Goal: Find specific page/section

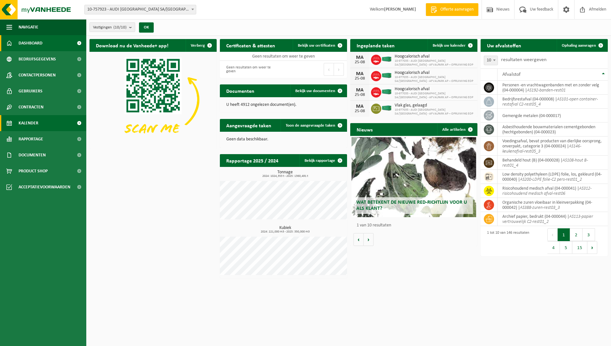
click at [35, 119] on span "Kalender" at bounding box center [29, 123] width 20 height 16
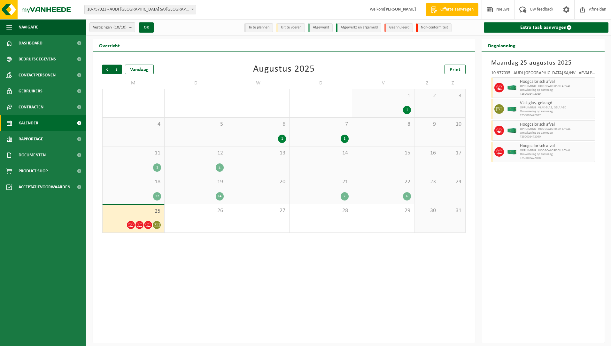
click at [298, 193] on div "2" at bounding box center [321, 196] width 56 height 8
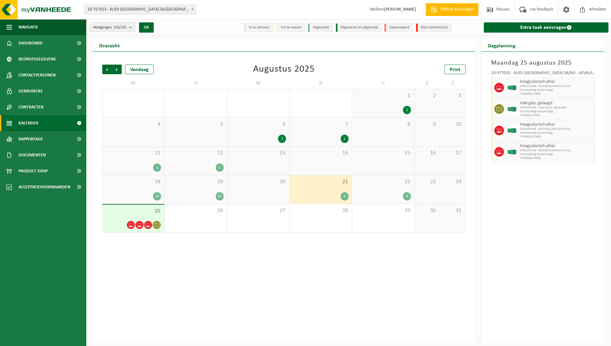
click at [384, 191] on div "22 6" at bounding box center [383, 189] width 62 height 28
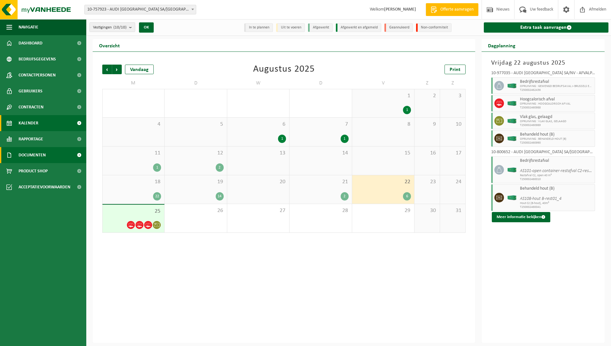
click at [34, 150] on span "Documenten" at bounding box center [32, 155] width 27 height 16
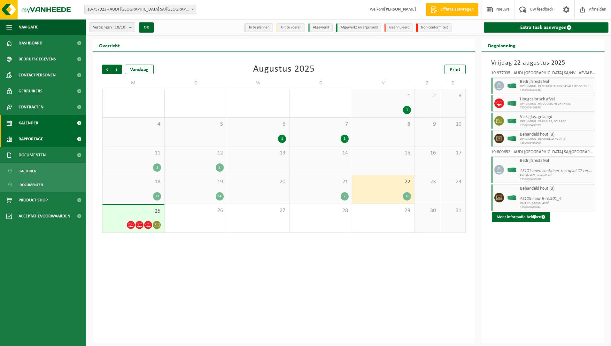
click at [35, 140] on span "Rapportage" at bounding box center [31, 139] width 25 height 16
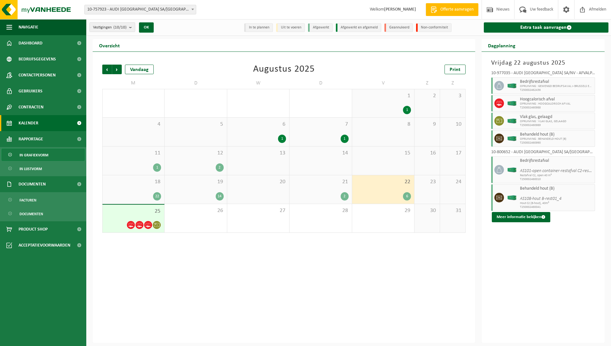
click at [38, 156] on span "In grafiekvorm" at bounding box center [33, 155] width 29 height 12
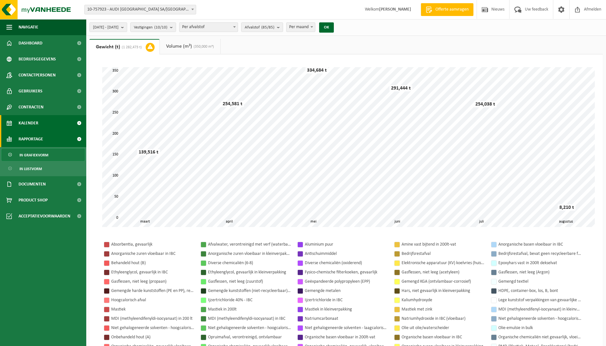
click at [31, 127] on span "Kalender" at bounding box center [29, 123] width 20 height 16
